Goal: Find specific page/section: Find specific page/section

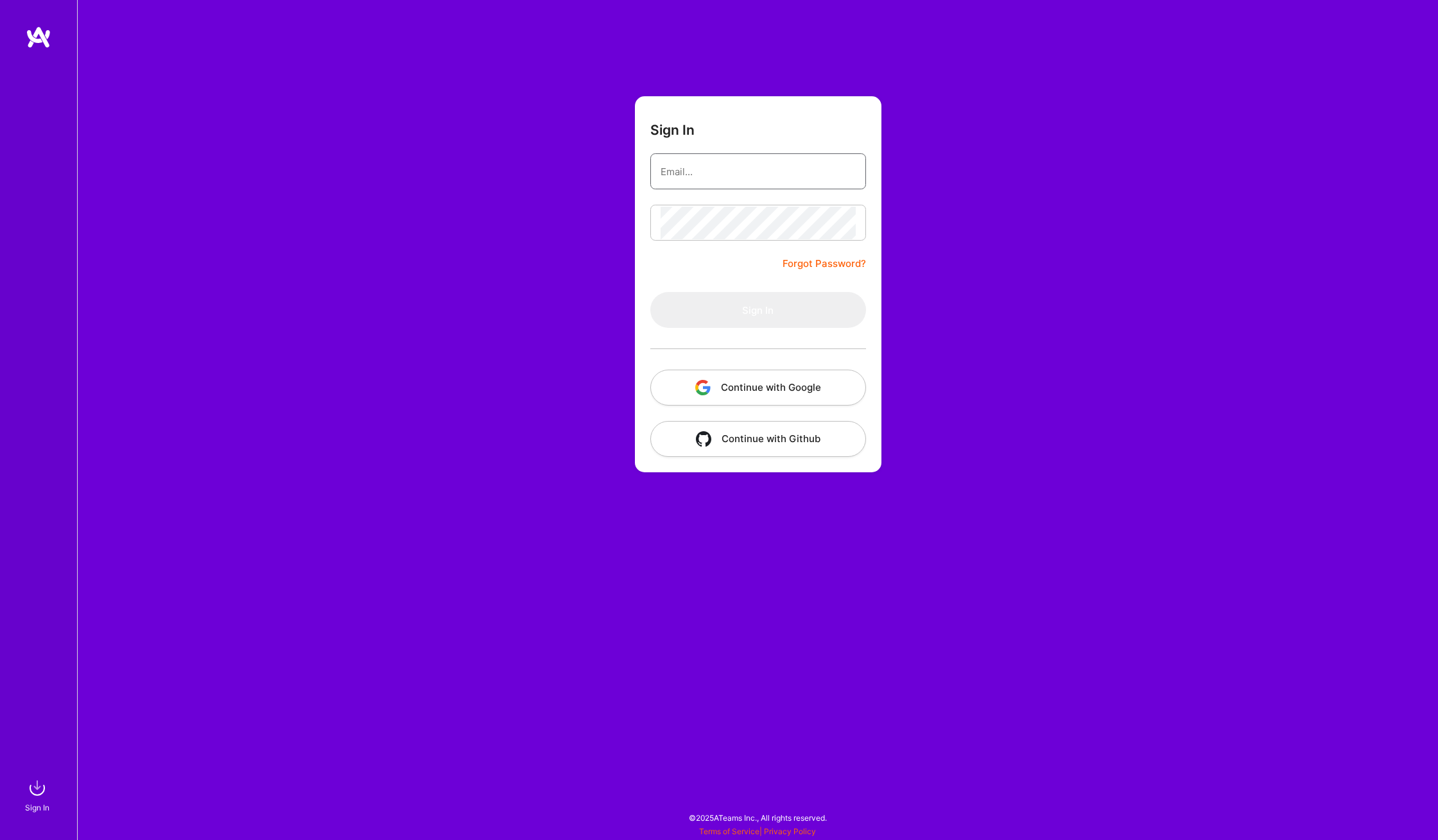
type input "[PERSON_NAME][EMAIL_ADDRESS][PERSON_NAME][DOMAIN_NAME]"
click at [755, 312] on button "Sign In" at bounding box center [758, 310] width 215 height 36
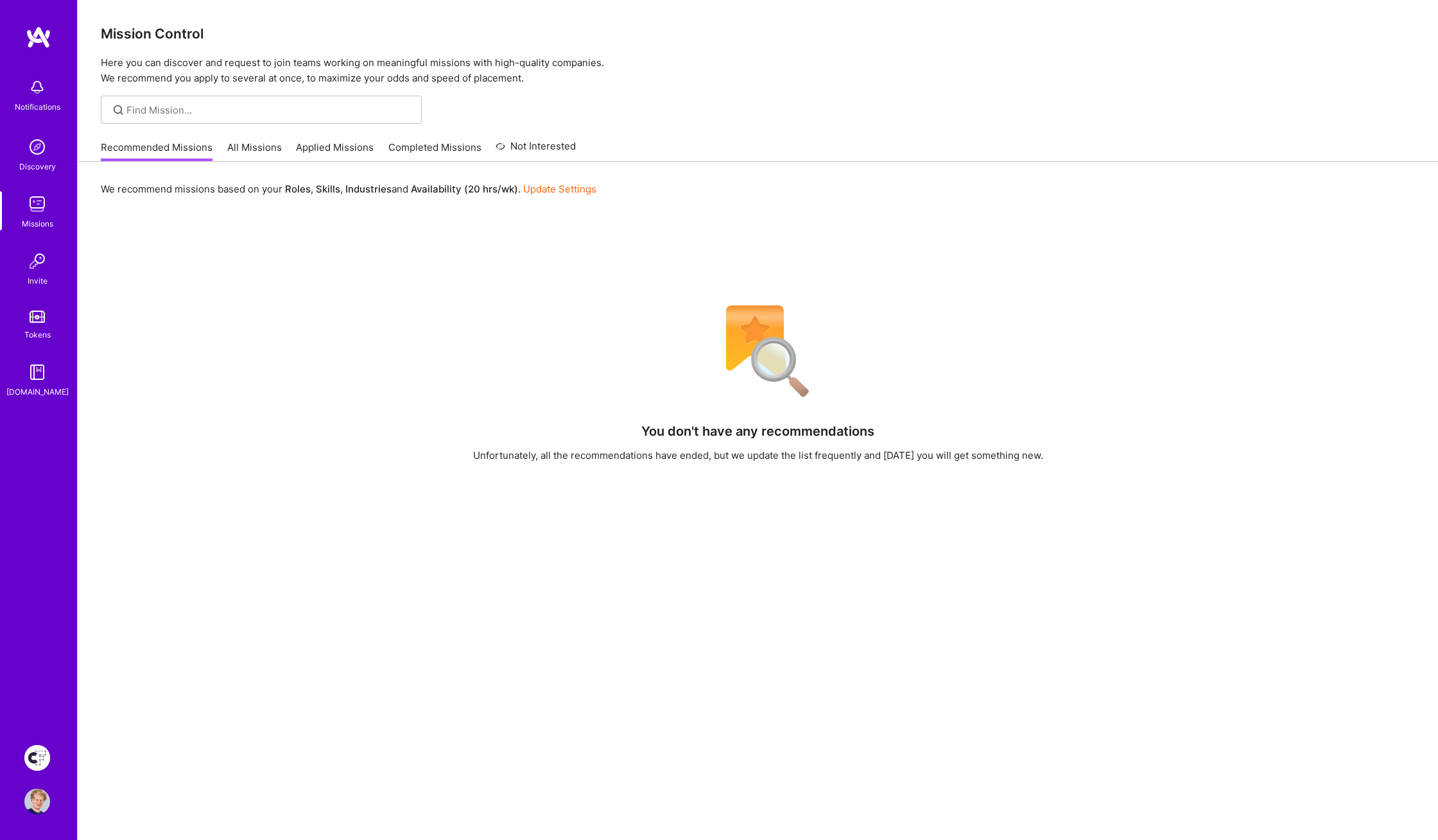
click at [39, 751] on img at bounding box center [37, 758] width 25 height 25
